Goal: Transaction & Acquisition: Purchase product/service

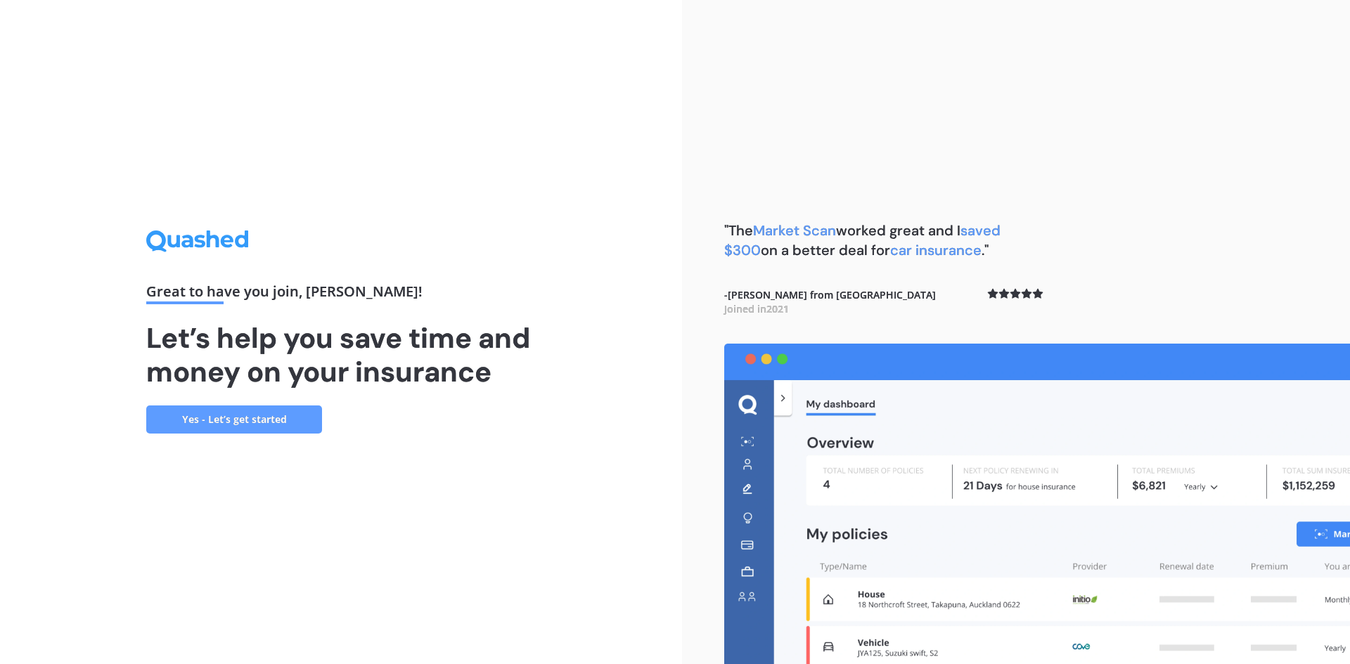
click at [237, 416] on link "Yes - Let’s get started" at bounding box center [234, 420] width 176 height 28
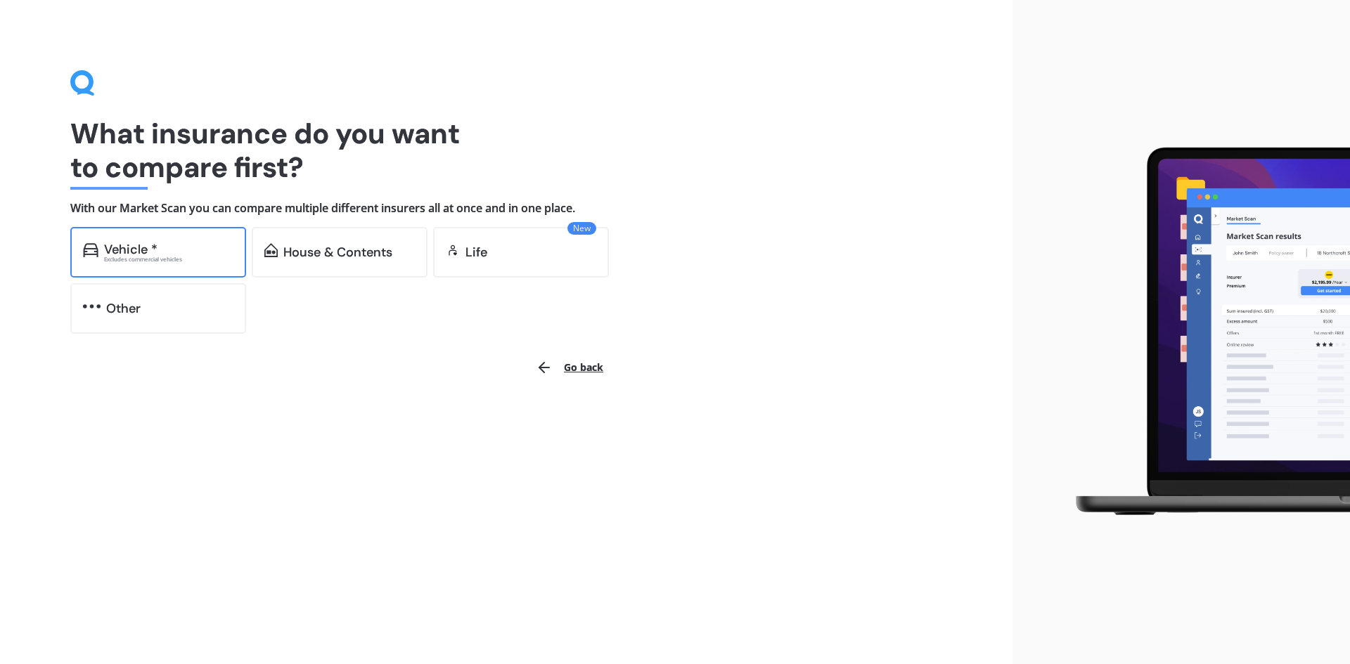
click at [138, 243] on div "Vehicle *" at bounding box center [130, 250] width 53 height 14
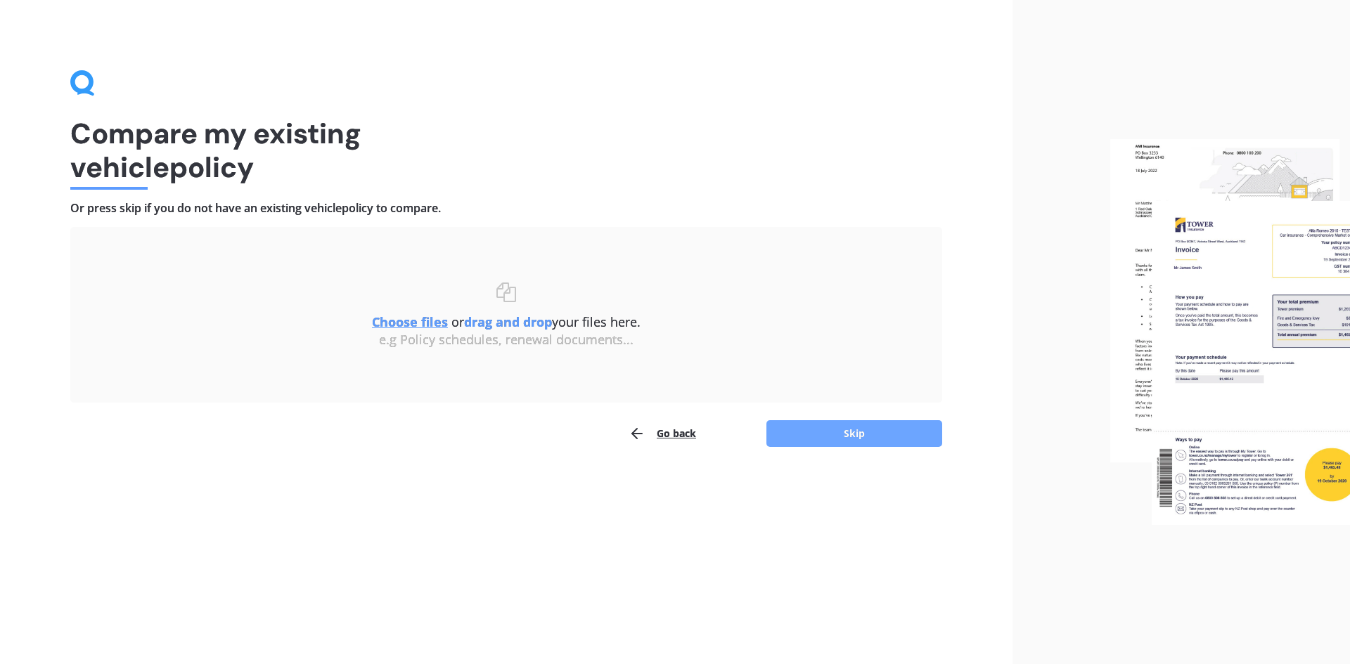
click at [858, 436] on button "Skip" at bounding box center [854, 433] width 176 height 27
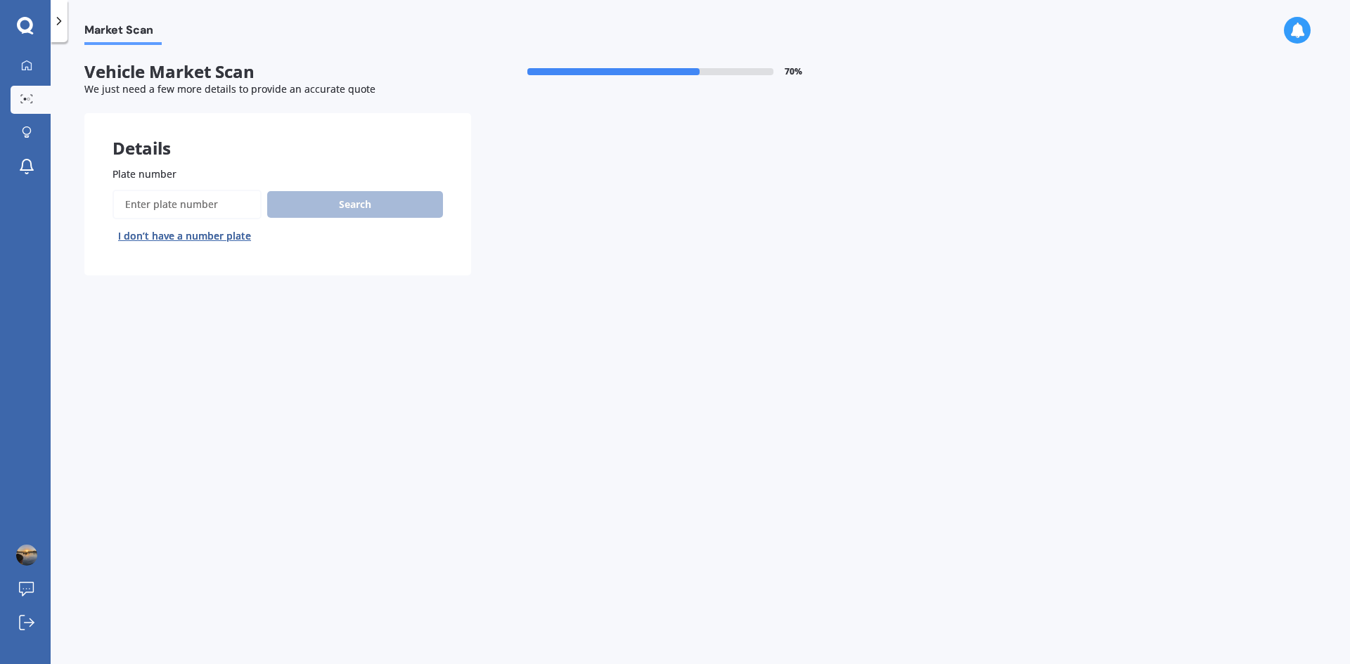
click at [182, 238] on button "I don’t have a number plate" at bounding box center [184, 236] width 144 height 22
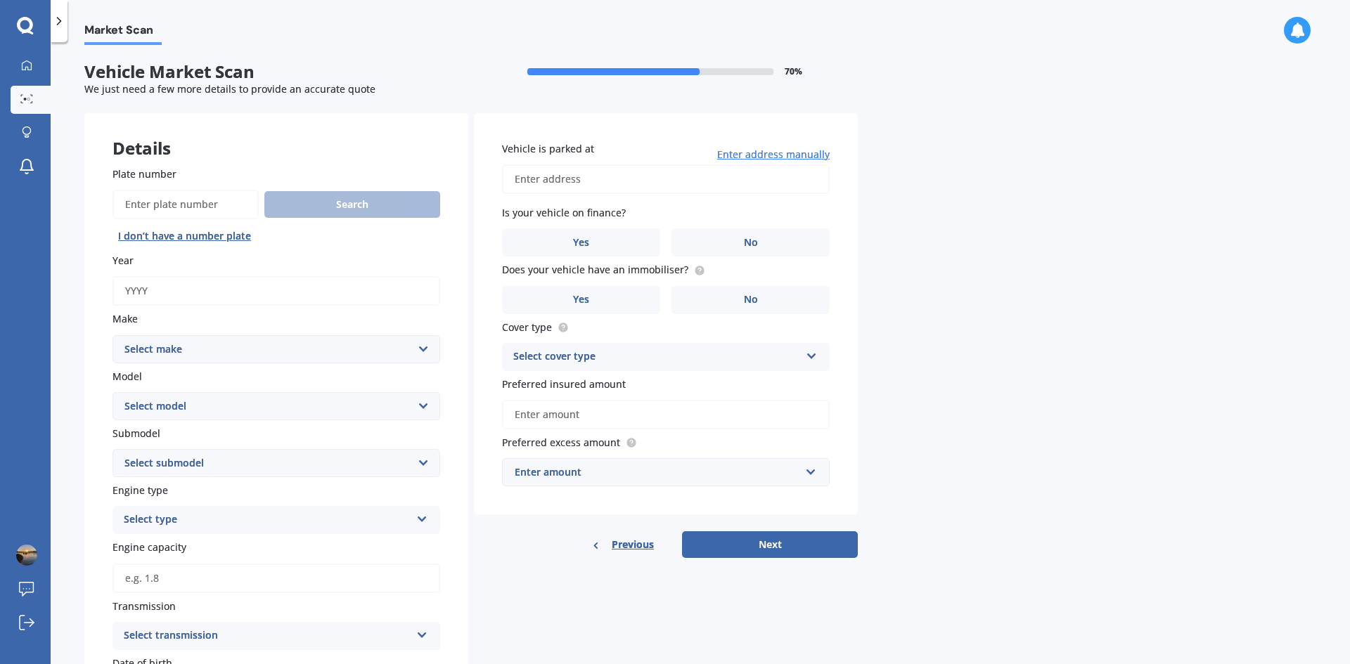
click at [234, 356] on select "Select make AC ALFA ROMEO ASTON [PERSON_NAME] AUDI AUSTIN BEDFORD Bentley BMW B…" at bounding box center [276, 349] width 328 height 28
select select "VOLKSWAGEN"
click at [112, 335] on select "Select make AC ALFA ROMEO ASTON [PERSON_NAME] AUDI AUSTIN BEDFORD Bentley BMW B…" at bounding box center [276, 349] width 328 height 28
click at [183, 406] on select "Select model Amarok Arteon Beetle Bora Caddy [US_STATE] Caravelle [PERSON_NAME]…" at bounding box center [276, 406] width 328 height 28
select select "TIGUAN"
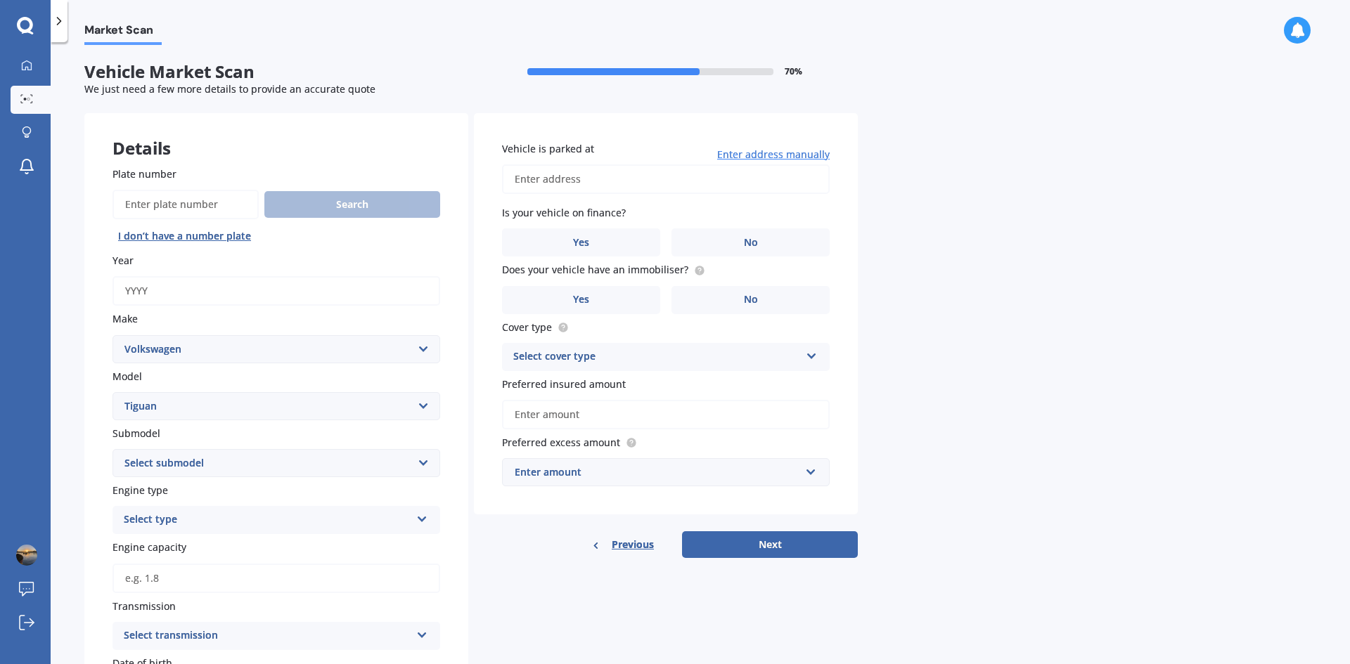
click at [112, 392] on select "Select model Amarok Arteon Beetle Bora Caddy [US_STATE] Caravelle [PERSON_NAME]…" at bounding box center [276, 406] width 328 height 28
click at [261, 470] on select "Select submodel Diesel Turbo Petrol Turbo Petrol Turbo 4WD" at bounding box center [276, 463] width 328 height 28
click at [270, 454] on select "Select submodel Diesel Turbo Petrol Turbo Petrol Turbo 4WD" at bounding box center [276, 463] width 328 height 28
click at [269, 461] on select "Select submodel Diesel Turbo Petrol Turbo Petrol Turbo 4WD" at bounding box center [276, 463] width 328 height 28
select select "PETROL TURBO 4WD"
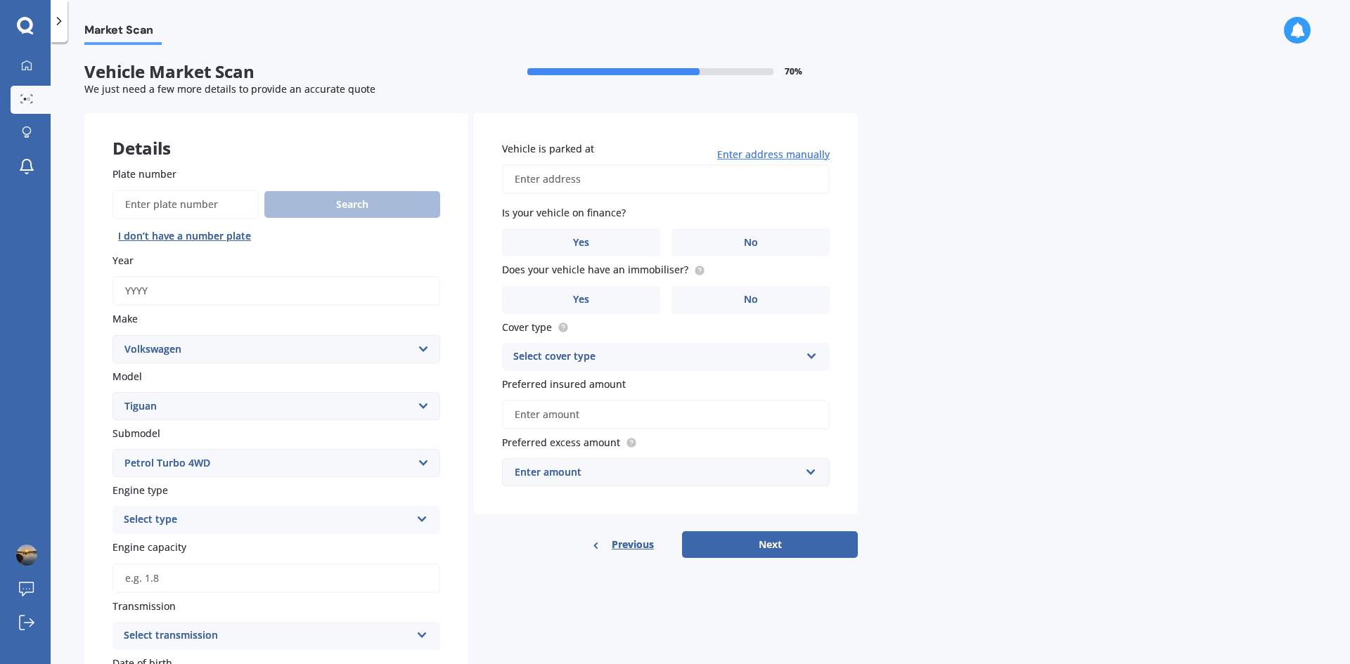
click at [112, 449] on select "Select submodel Diesel Turbo Petrol Turbo Petrol Turbo 4WD" at bounding box center [276, 463] width 328 height 28
click at [264, 515] on div "Select type" at bounding box center [267, 520] width 287 height 17
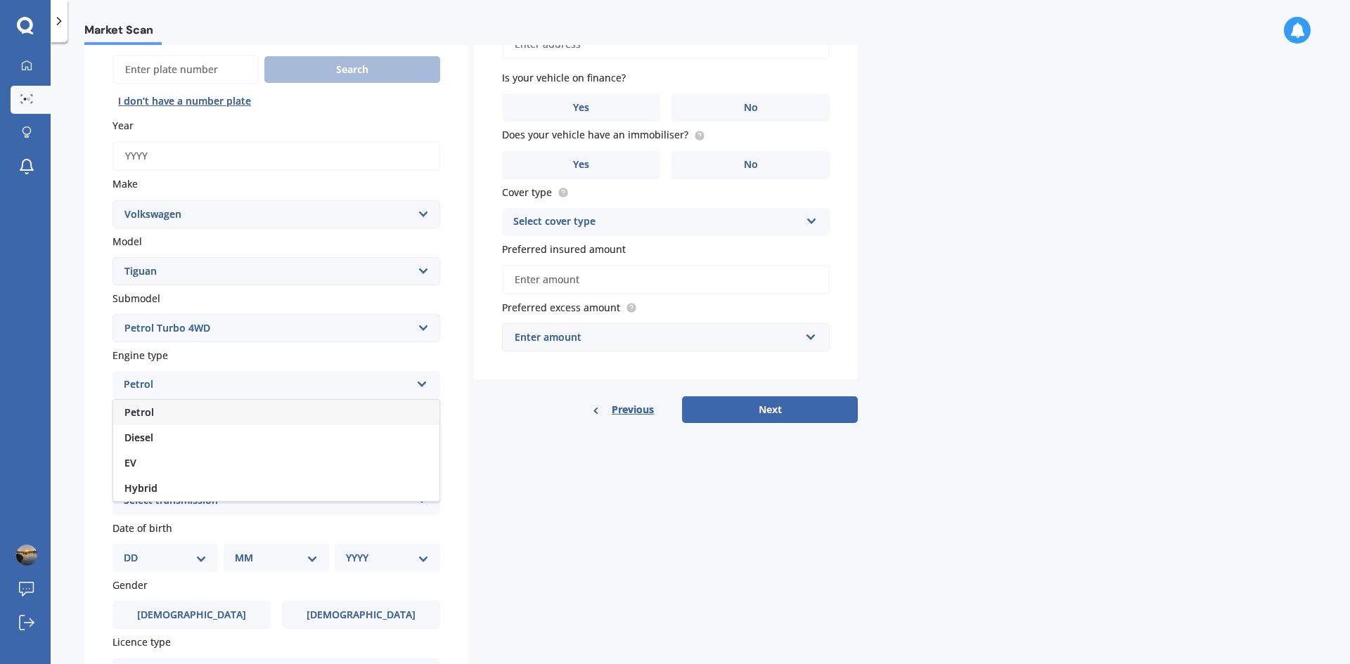
scroll to position [141, 0]
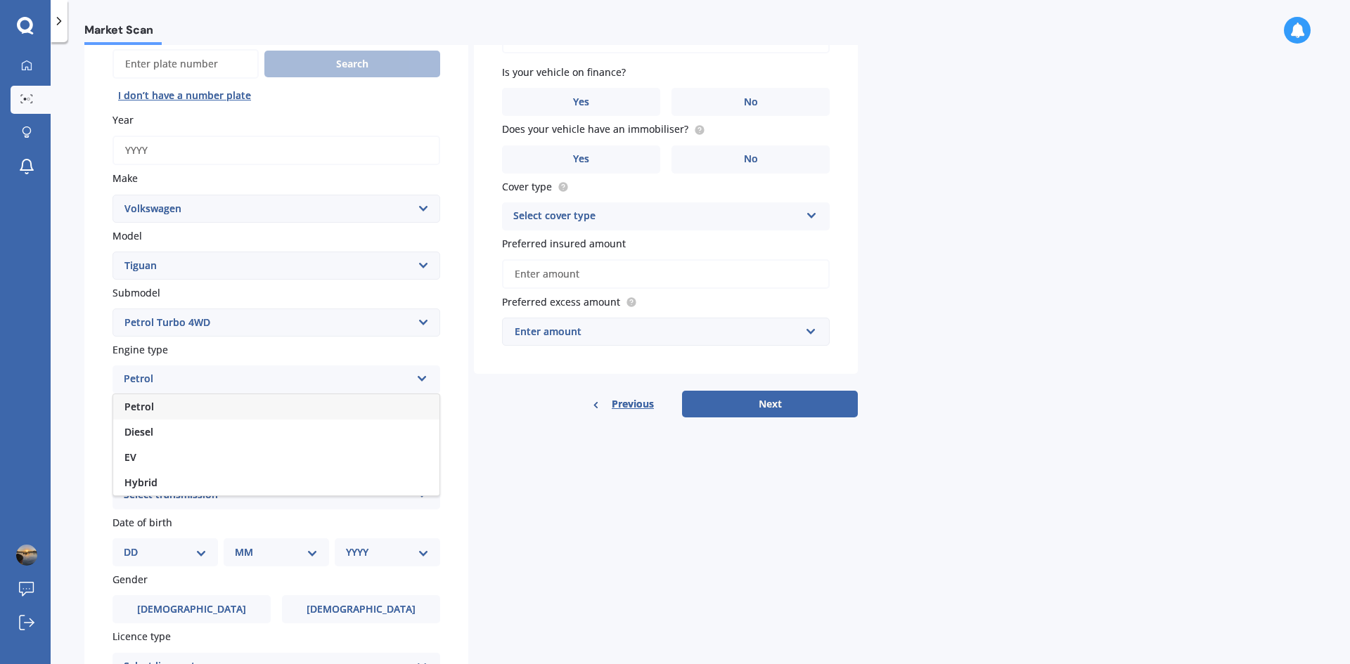
click at [207, 402] on div "Petrol" at bounding box center [276, 406] width 326 height 25
click at [261, 493] on div "Select transmission" at bounding box center [267, 495] width 287 height 17
click at [236, 522] on div "Auto" at bounding box center [276, 522] width 326 height 25
click at [617, 548] on div "Details Plate number Search I don’t have a number plate Year Make Select make A…" at bounding box center [470, 398] width 773 height 851
click at [153, 548] on select "DD 01 02 03 04 05 06 07 08 09 10 11 12 13 14 15 16 17 18 19 20 21 22 23 24 25 2…" at bounding box center [165, 552] width 83 height 15
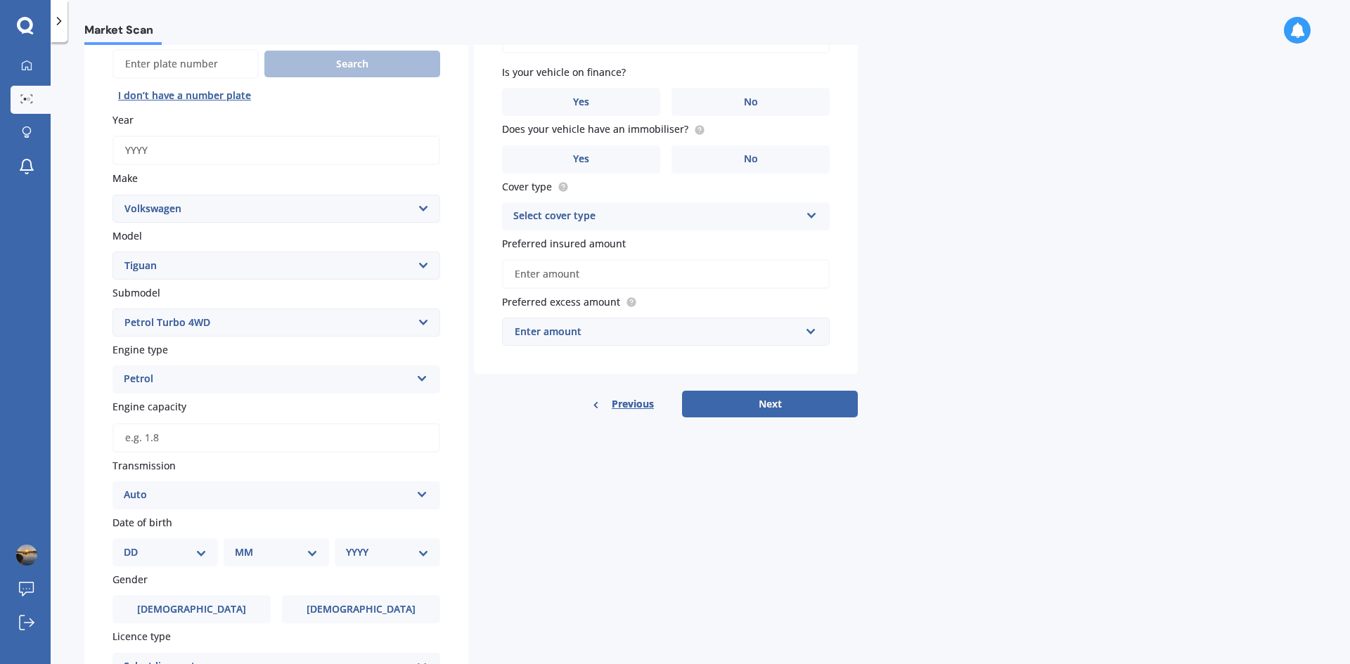
select select "17"
click at [135, 545] on select "DD 01 02 03 04 05 06 07 08 09 10 11 12 13 14 15 16 17 18 19 20 21 22 23 24 25 2…" at bounding box center [165, 552] width 83 height 15
click at [252, 552] on select "MM 01 02 03 04 05 06 07 08 09 10 11 12" at bounding box center [278, 552] width 77 height 15
select select "08"
click at [240, 545] on select "MM 01 02 03 04 05 06 07 08 09 10 11 12" at bounding box center [278, 552] width 77 height 15
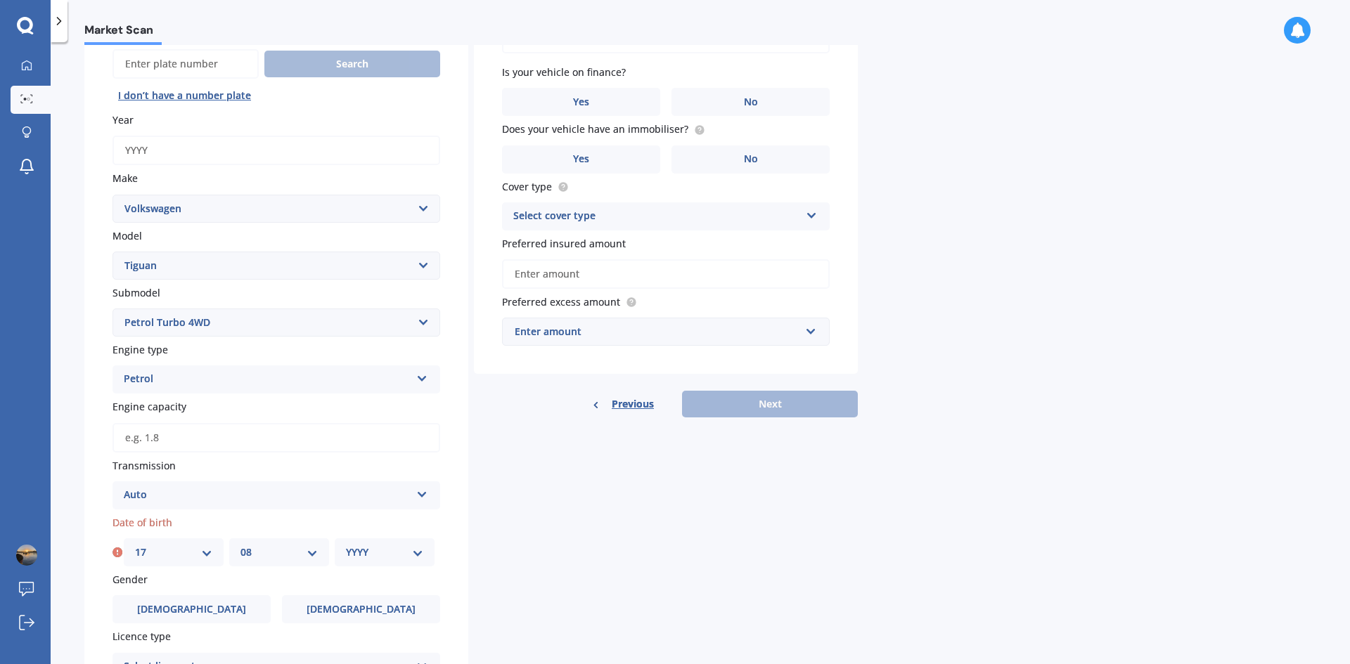
click at [391, 554] on select "YYYY 2025 2024 2023 2022 2021 2020 2019 2018 2017 2016 2015 2014 2013 2012 2011…" at bounding box center [384, 552] width 77 height 15
select select "1970"
click at [346, 545] on select "YYYY 2025 2024 2023 2022 2021 2020 2019 2018 2017 2016 2015 2014 2013 2012 2011…" at bounding box center [384, 552] width 77 height 15
drag, startPoint x: 595, startPoint y: 553, endPoint x: 328, endPoint y: 593, distance: 269.4
click at [556, 566] on div "Details Plate number Search I don’t have a number plate Year Make Select make A…" at bounding box center [470, 398] width 773 height 851
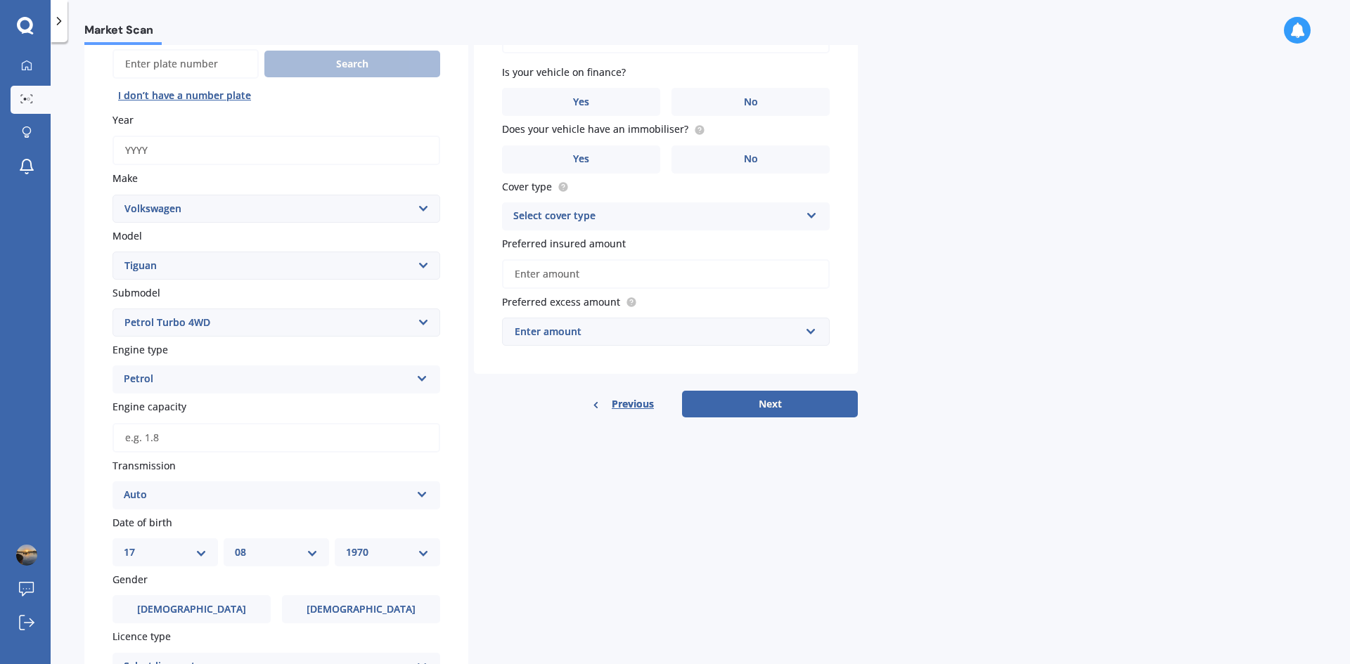
drag, startPoint x: 193, startPoint y: 607, endPoint x: 342, endPoint y: 588, distance: 150.1
click at [198, 607] on span "[DEMOGRAPHIC_DATA]" at bounding box center [191, 610] width 109 height 12
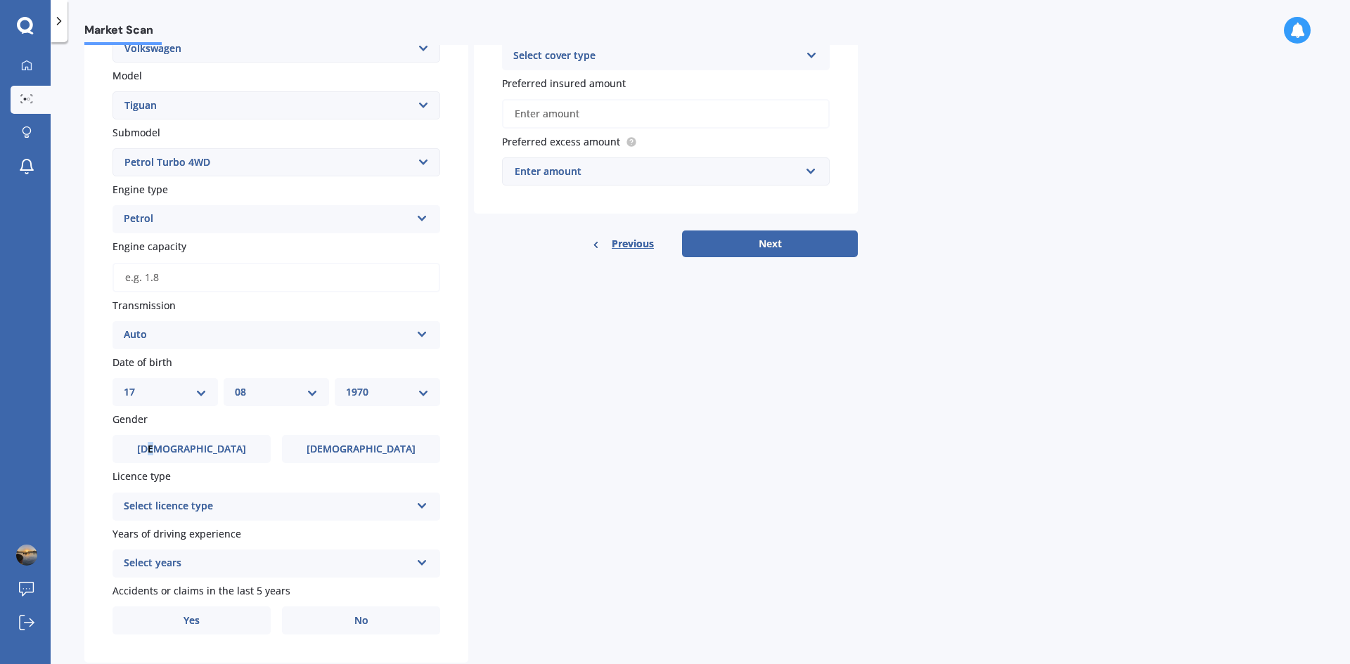
scroll to position [336, 0]
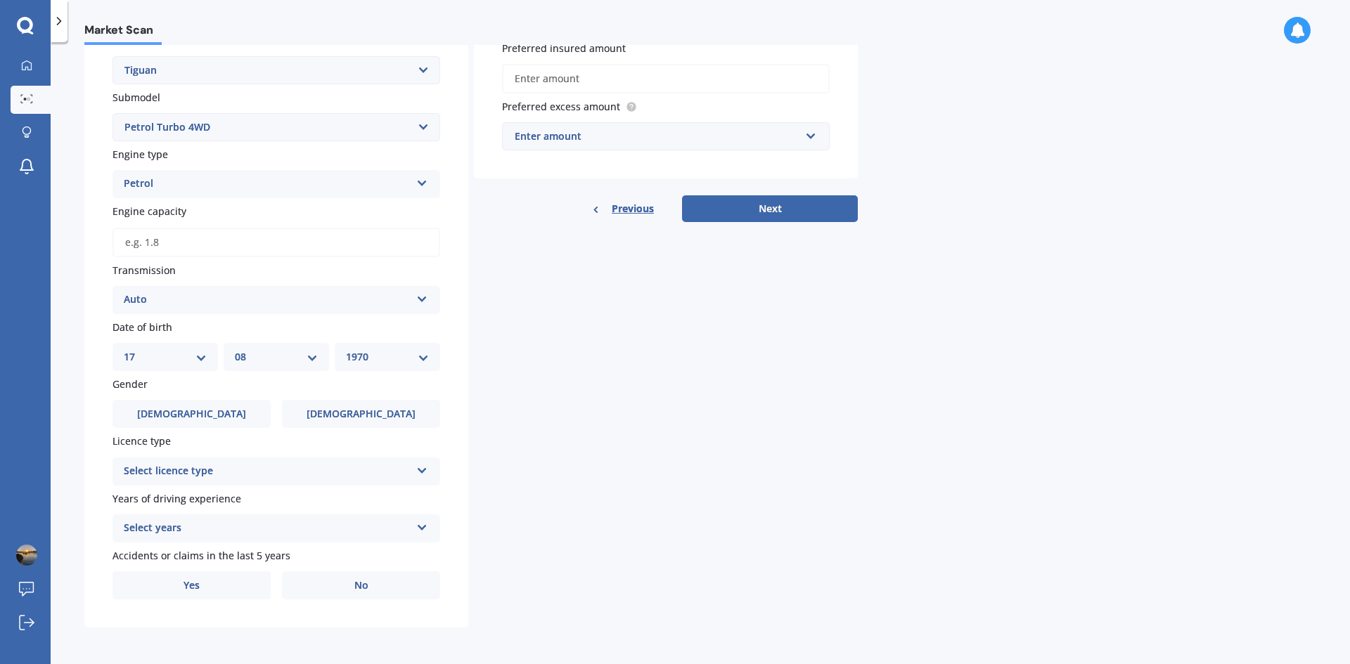
click at [209, 464] on div "Select licence type" at bounding box center [267, 471] width 287 height 17
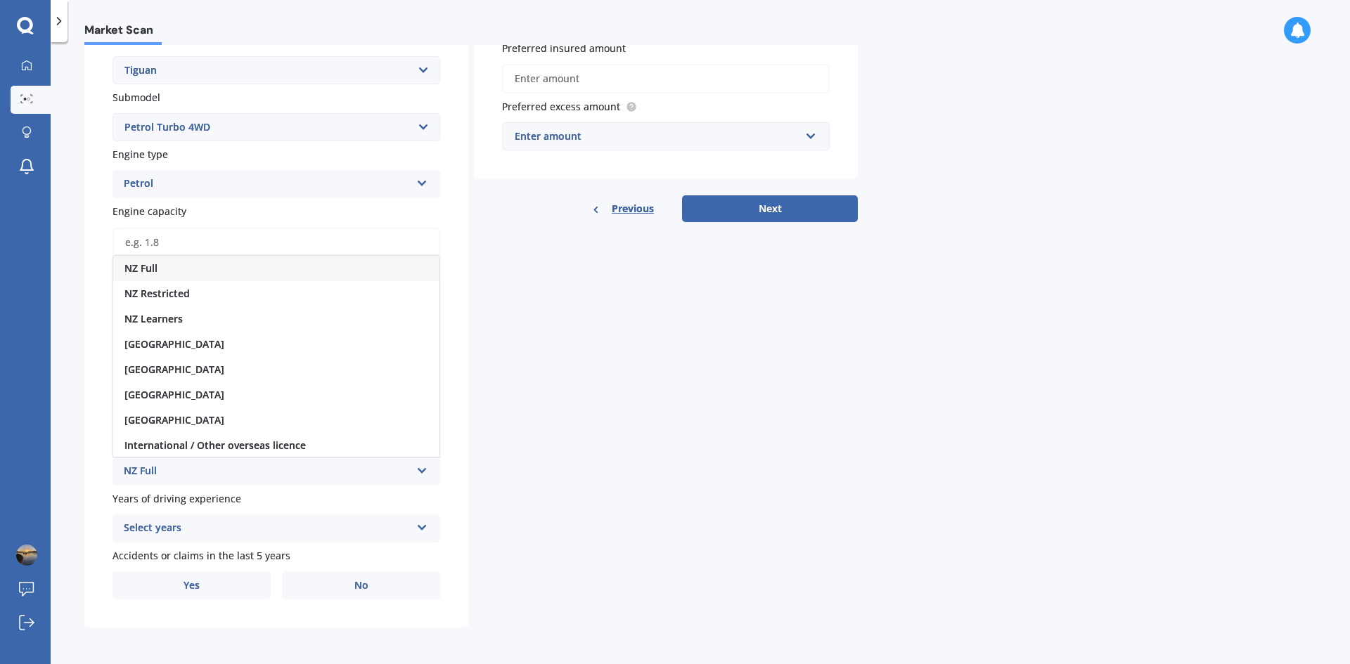
click at [167, 266] on div "NZ Full" at bounding box center [276, 268] width 326 height 25
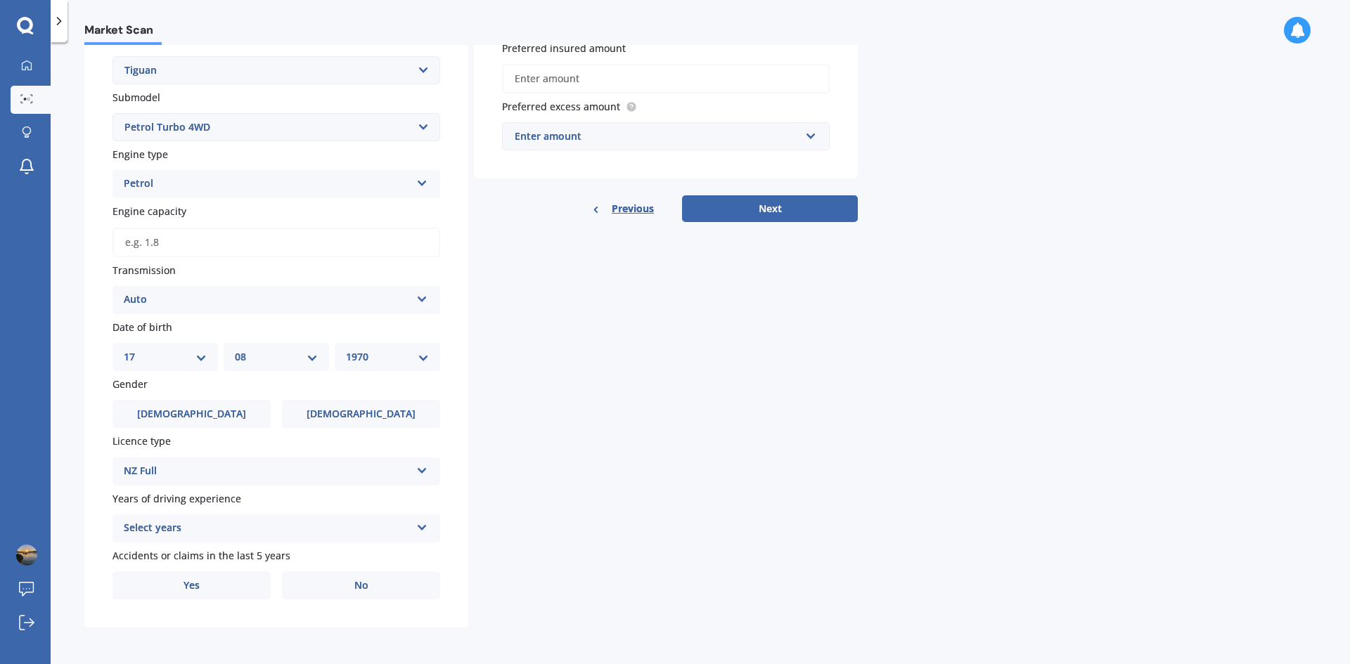
click at [197, 517] on div "Select years 5 or more years 4 years 3 years 2 years 1 year" at bounding box center [276, 529] width 328 height 28
click at [164, 392] on div "5 or more years" at bounding box center [276, 399] width 326 height 25
click at [361, 588] on span "No" at bounding box center [361, 586] width 14 height 12
click at [0, 0] on input "No" at bounding box center [0, 0] width 0 height 0
click at [929, 474] on div "Market Scan Vehicle Market Scan 70 % We just need a few more details to provide…" at bounding box center [700, 356] width 1299 height 622
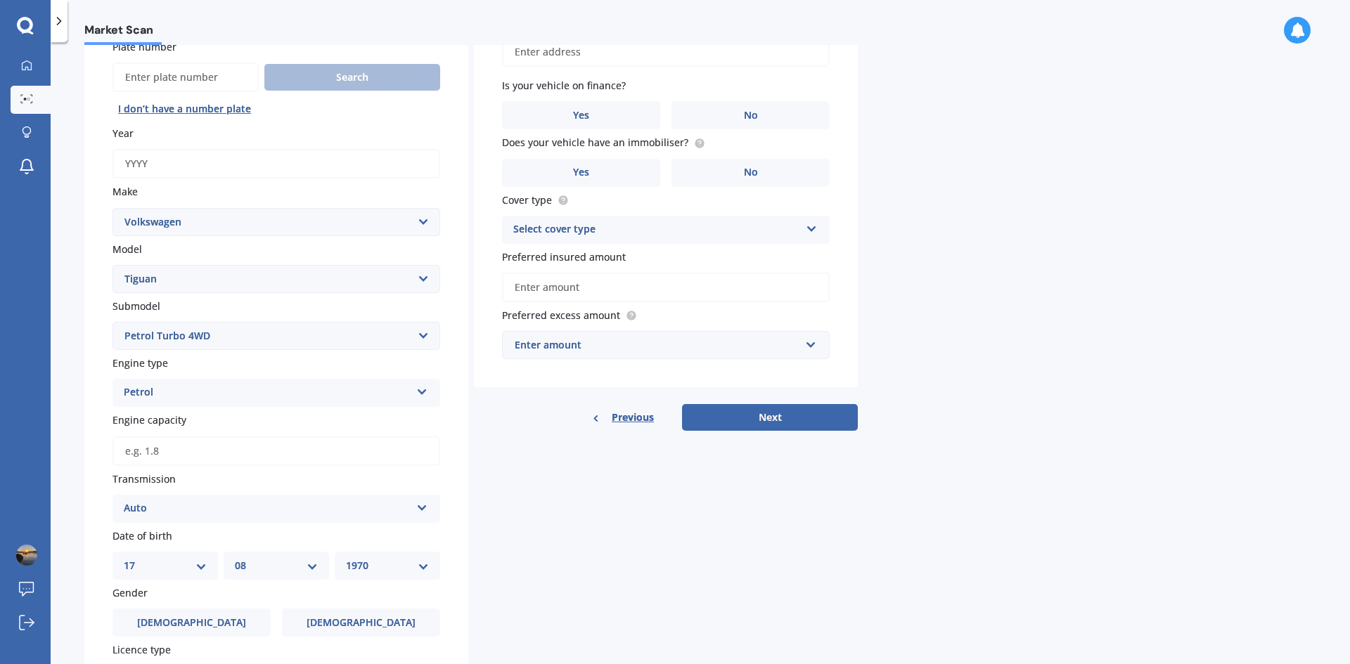
scroll to position [55, 0]
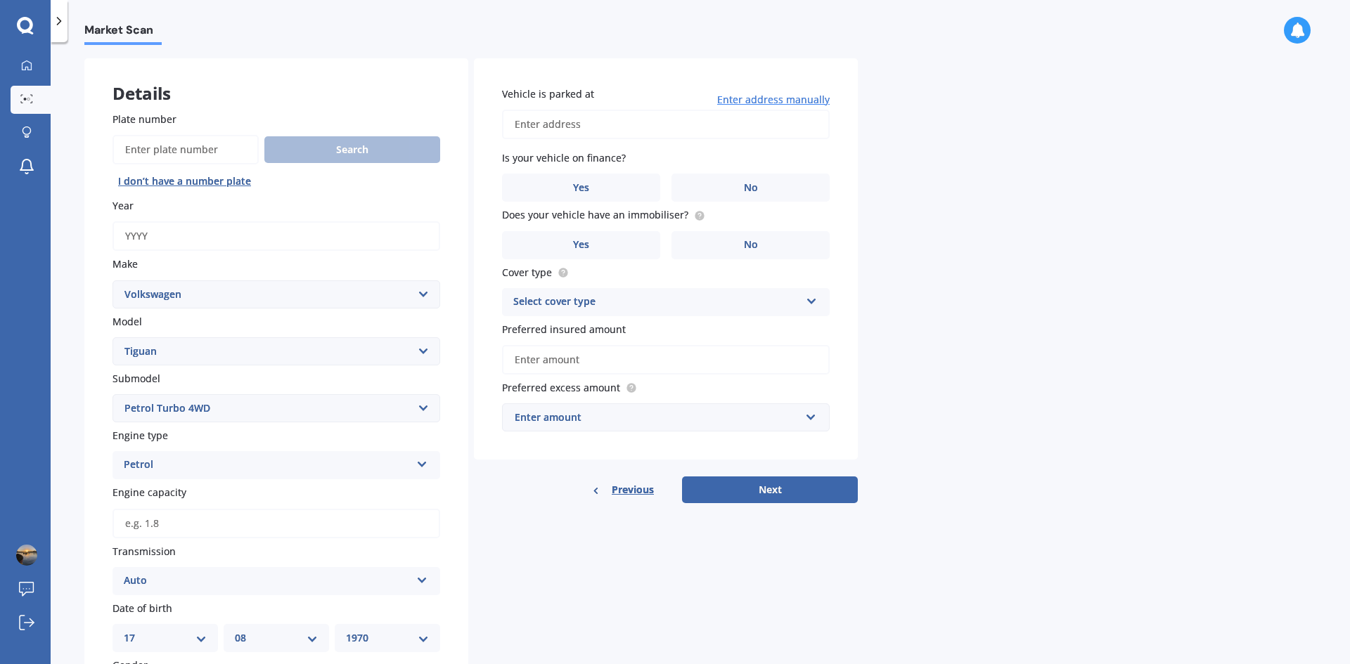
click at [578, 129] on input "Vehicle is parked at" at bounding box center [666, 125] width 328 height 30
click at [682, 477] on button "Next" at bounding box center [770, 490] width 176 height 27
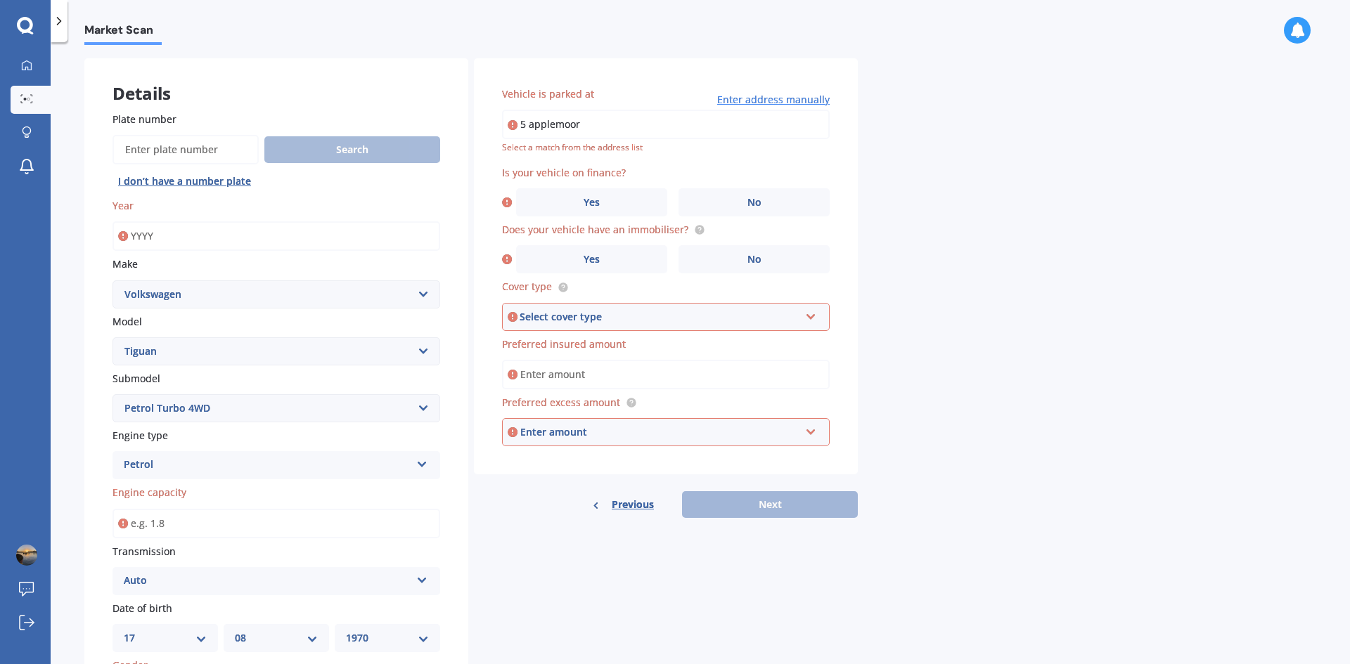
type input "[STREET_ADDRESS]"
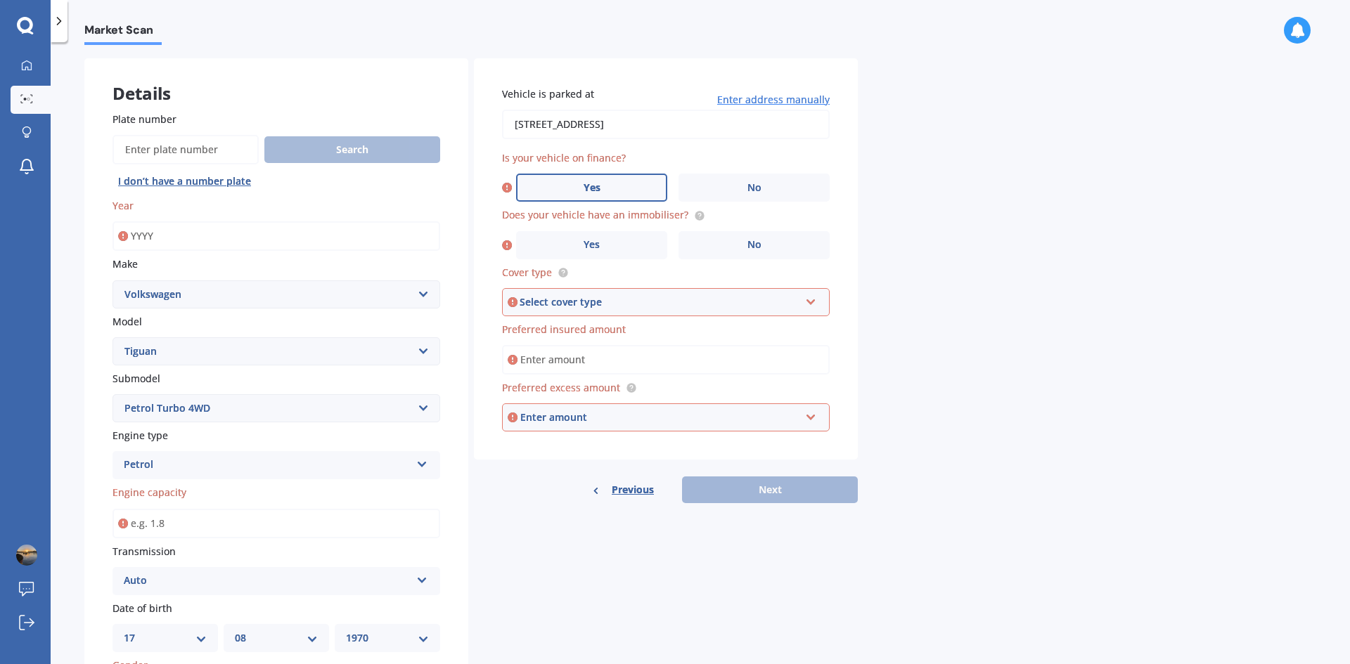
click at [600, 185] on span "Yes" at bounding box center [591, 188] width 17 height 12
click at [0, 0] on input "Yes" at bounding box center [0, 0] width 0 height 0
click at [589, 242] on span "Yes" at bounding box center [591, 245] width 17 height 12
click at [0, 0] on input "Yes" at bounding box center [0, 0] width 0 height 0
click at [595, 304] on div "Select cover type" at bounding box center [659, 302] width 280 height 15
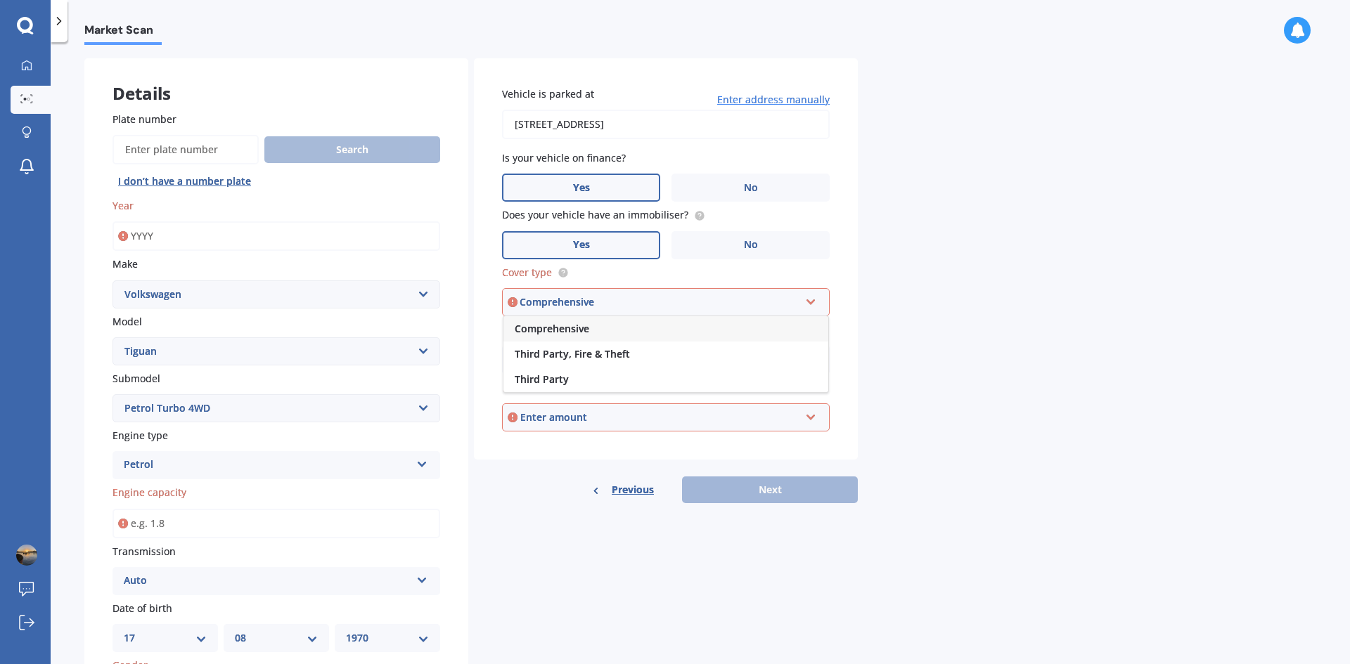
click at [576, 331] on span "Comprehensive" at bounding box center [552, 328] width 75 height 13
click at [581, 356] on input "Preferred insured amount" at bounding box center [666, 360] width 328 height 30
click at [564, 363] on input "Preferred insured amount" at bounding box center [666, 360] width 328 height 30
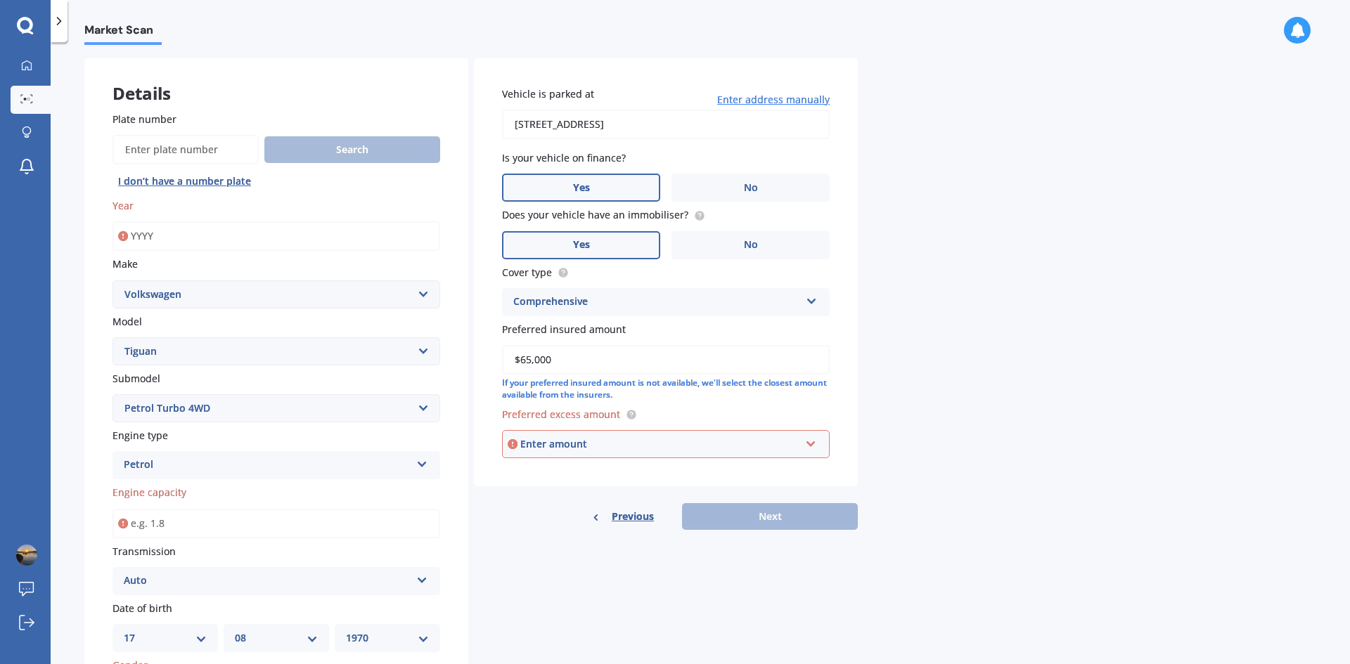
type input "$65,000"
click at [579, 445] on div "Enter amount" at bounding box center [660, 444] width 280 height 15
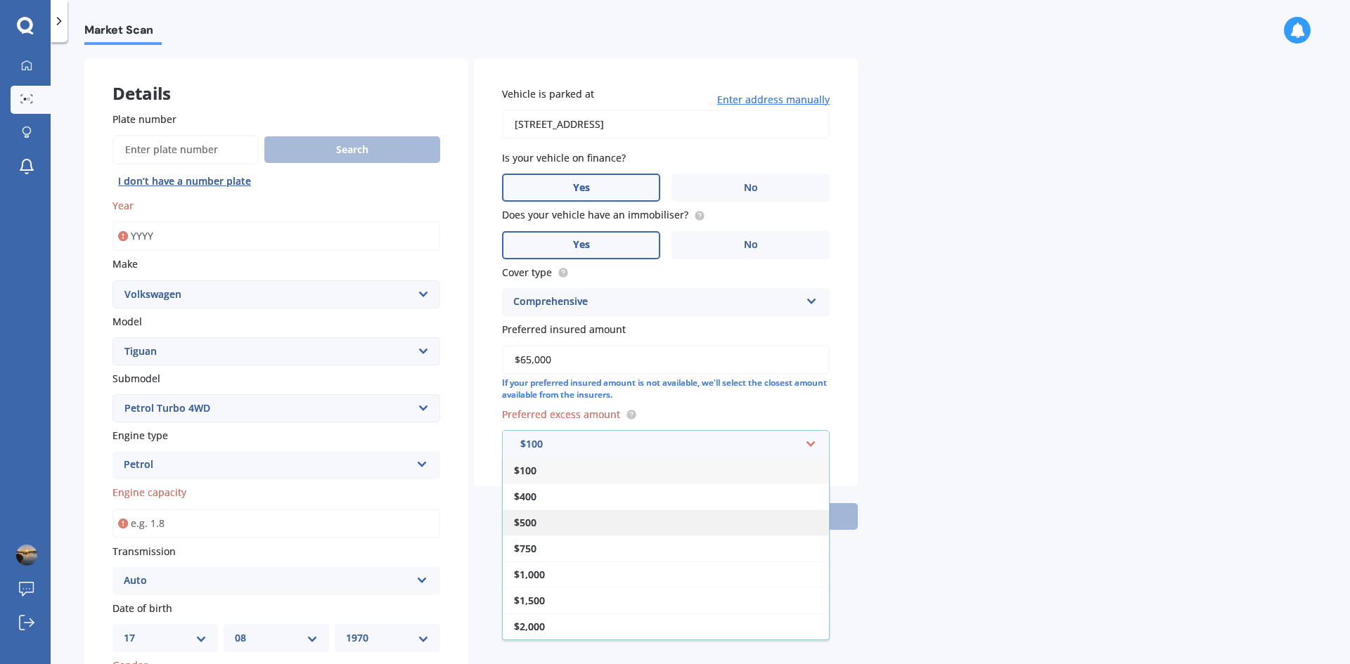
click at [531, 524] on span "$500" at bounding box center [525, 522] width 22 height 13
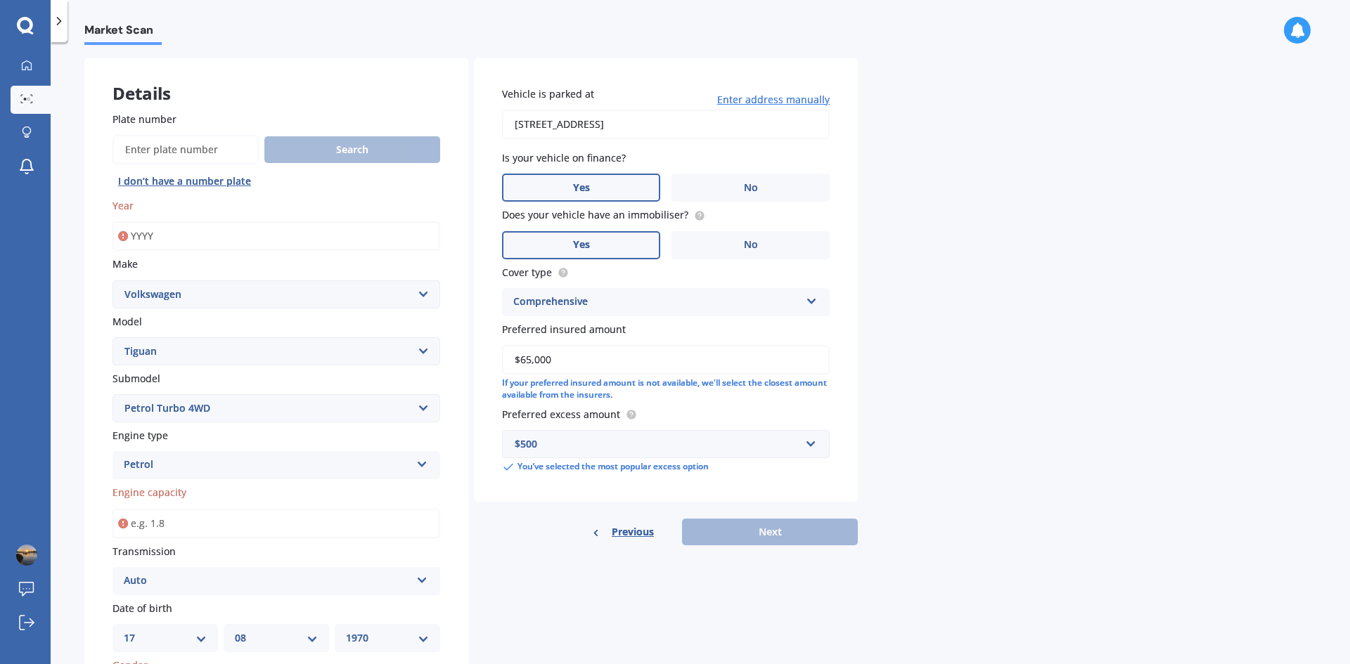
drag, startPoint x: 551, startPoint y: 571, endPoint x: 589, endPoint y: 526, distance: 58.3
click at [558, 569] on div "Details Plate number Search I don’t have a number plate Year Make Select make A…" at bounding box center [470, 483] width 773 height 851
click at [195, 233] on input "Year" at bounding box center [276, 236] width 328 height 30
type input "2025"
click at [581, 586] on div "Details Plate number Search I don’t have a number plate Year [DATE] Make Select…" at bounding box center [470, 483] width 773 height 851
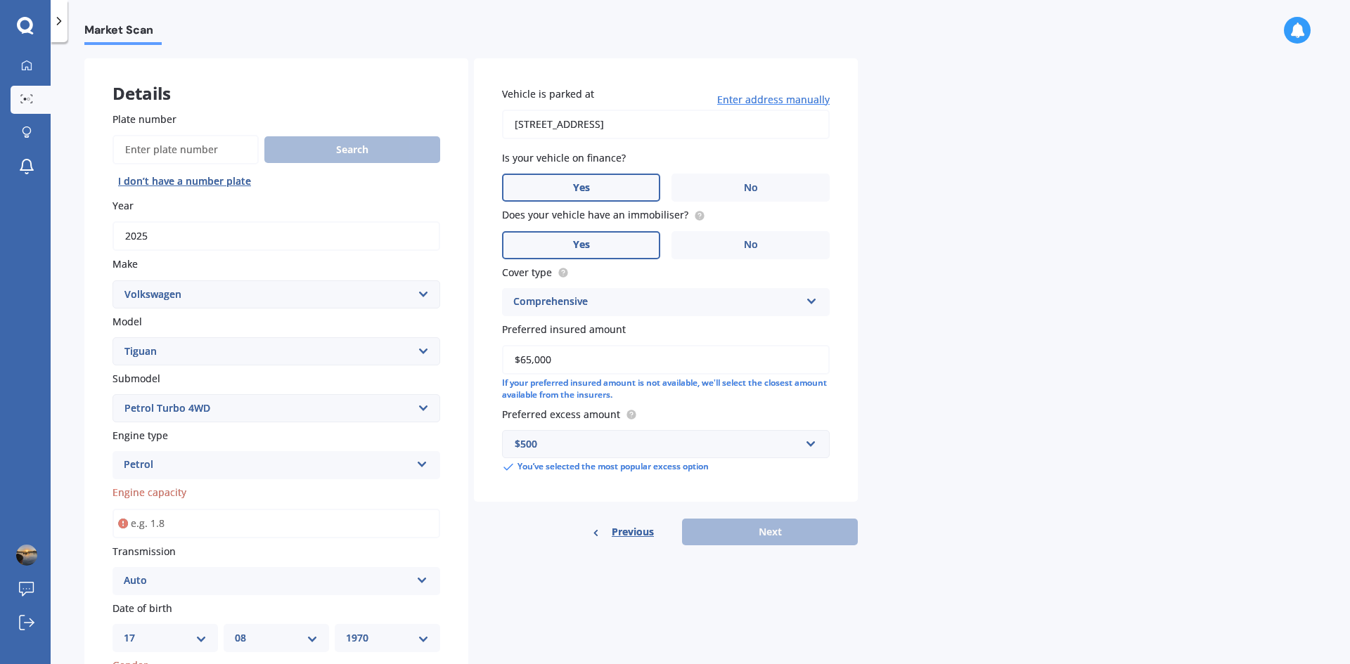
drag, startPoint x: 664, startPoint y: 569, endPoint x: 631, endPoint y: 562, distance: 33.8
click at [659, 569] on div "Details Plate number Search I don’t have a number plate Year [DATE] Make Select…" at bounding box center [470, 483] width 773 height 851
click at [168, 521] on input "Engine capacity" at bounding box center [276, 524] width 328 height 30
type input "2.0"
click at [555, 574] on div "Details Plate number Search I don’t have a number plate Year [DATE] Make Select…" at bounding box center [470, 483] width 773 height 851
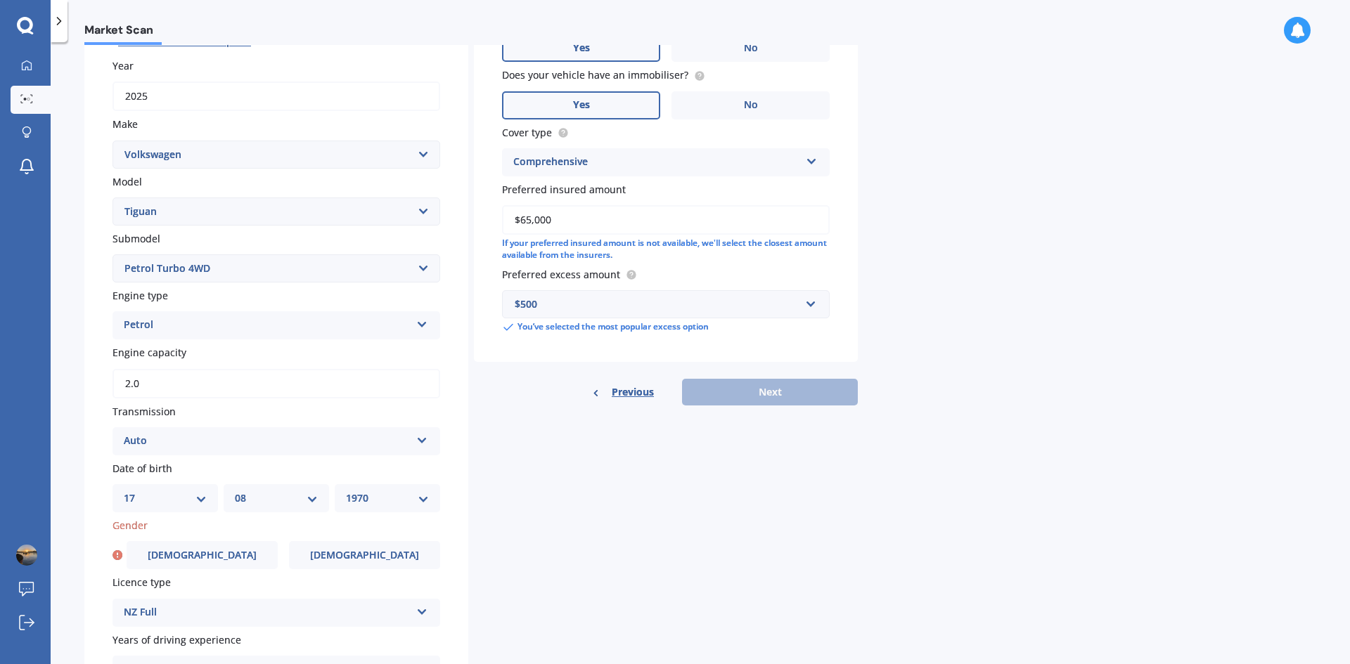
scroll to position [336, 0]
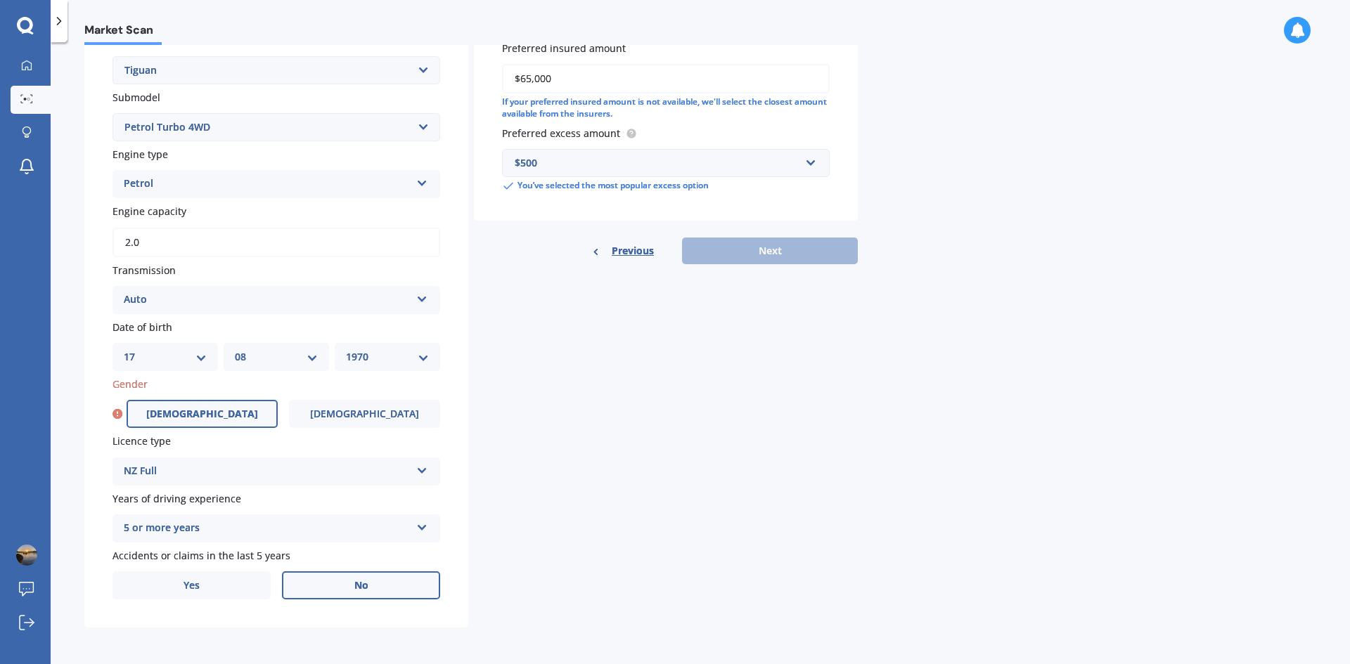
click at [200, 413] on span "[DEMOGRAPHIC_DATA]" at bounding box center [202, 414] width 112 height 12
click at [0, 0] on input "[DEMOGRAPHIC_DATA]" at bounding box center [0, 0] width 0 height 0
click at [766, 261] on button "Next" at bounding box center [770, 251] width 176 height 27
select select "17"
select select "08"
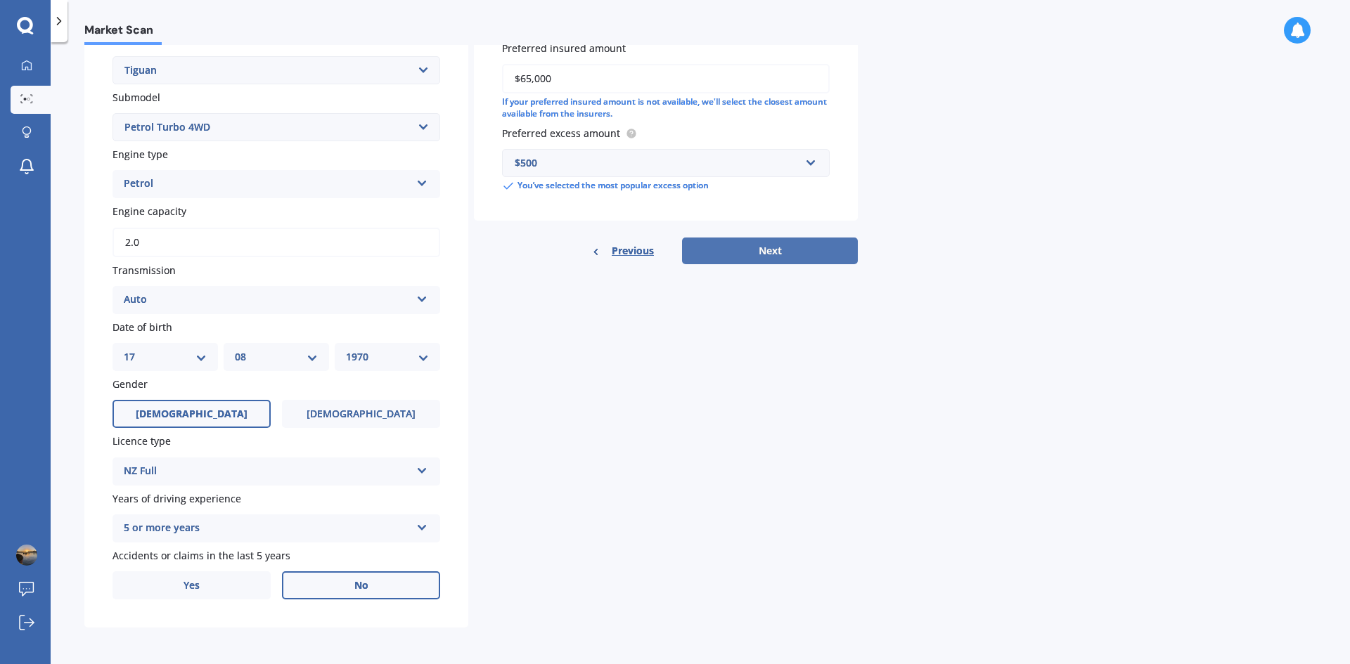
select select "1970"
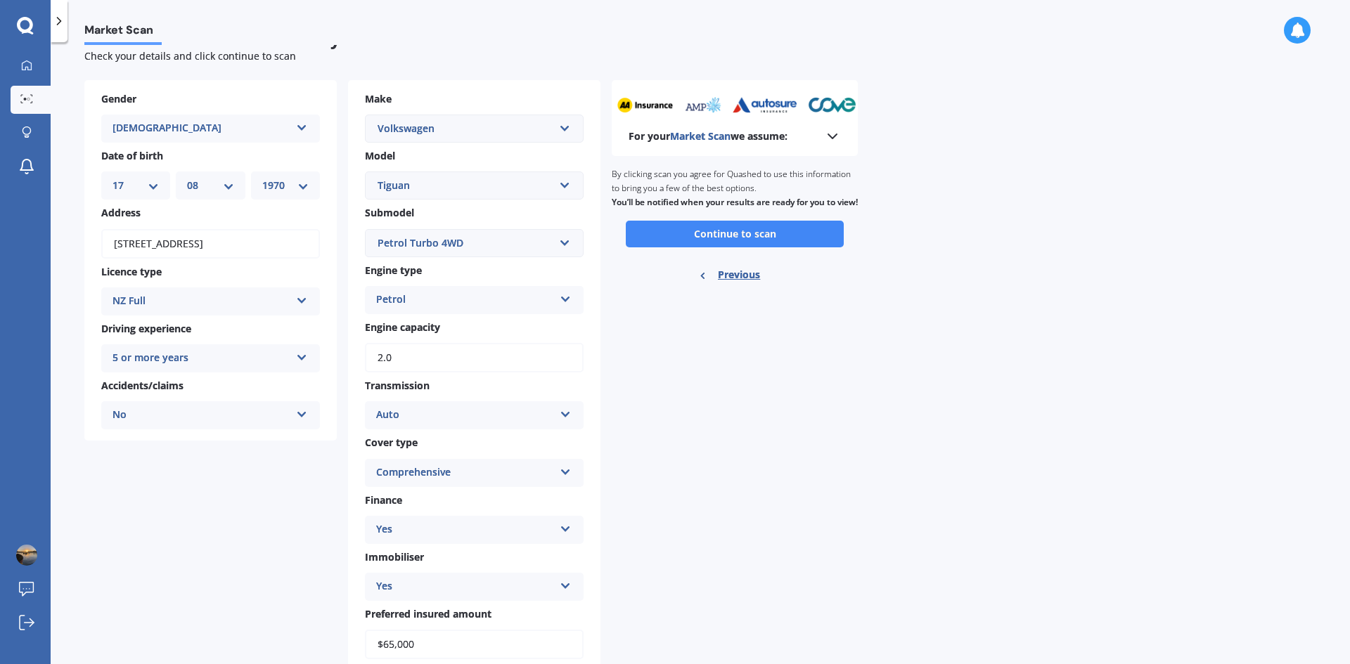
scroll to position [0, 0]
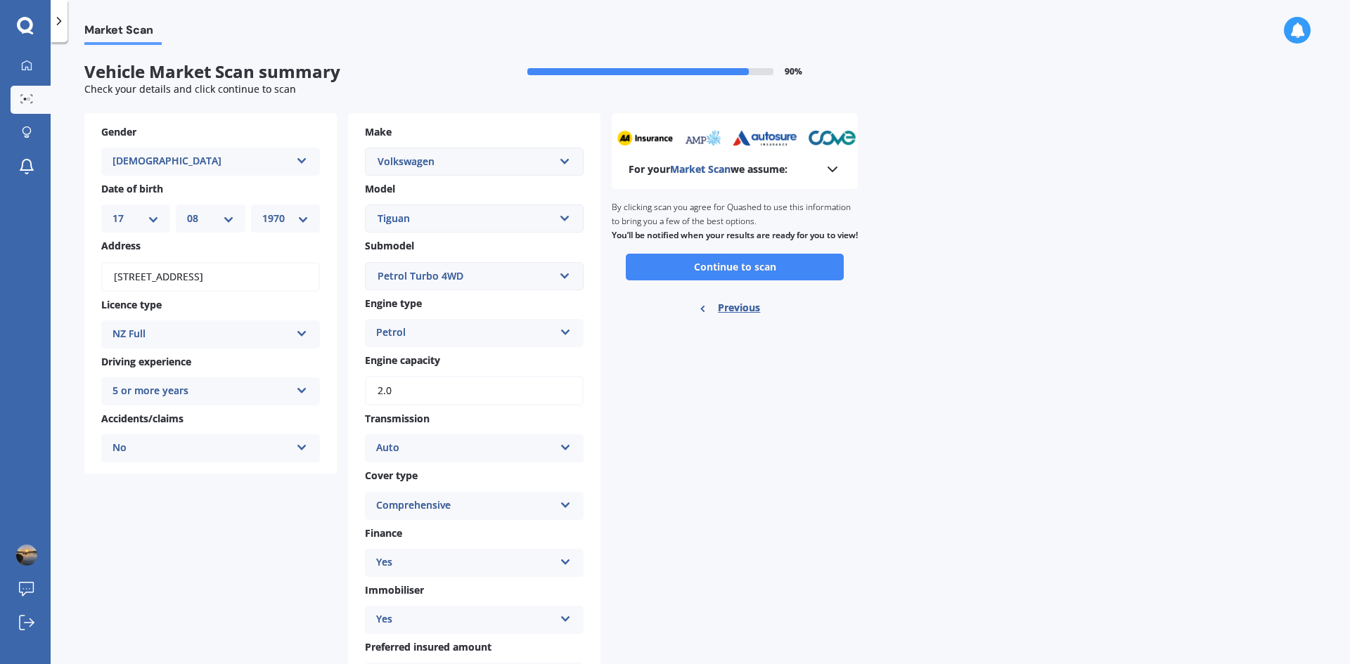
click at [1003, 544] on div "Market Scan Vehicle Market Scan summary 90 % Check your details and click conti…" at bounding box center [700, 356] width 1299 height 622
